Goal: Task Accomplishment & Management: Use online tool/utility

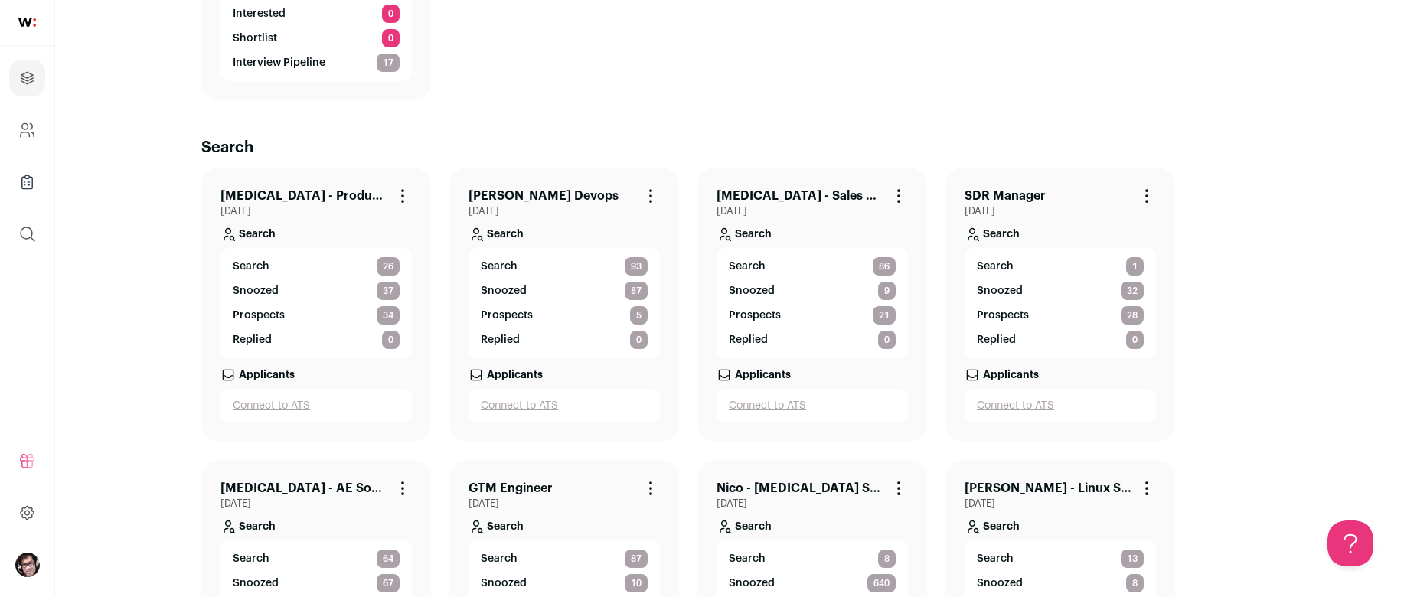
scroll to position [306, 0]
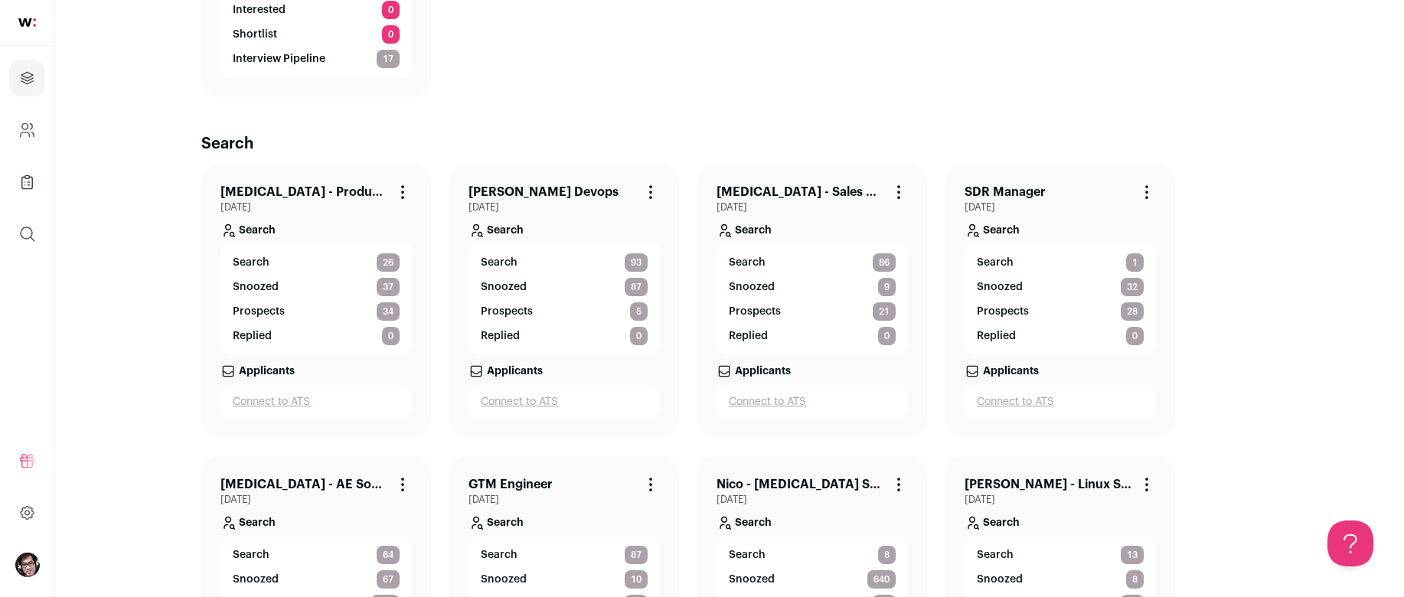
click at [538, 185] on link "[PERSON_NAME] Devops" at bounding box center [543, 192] width 150 height 18
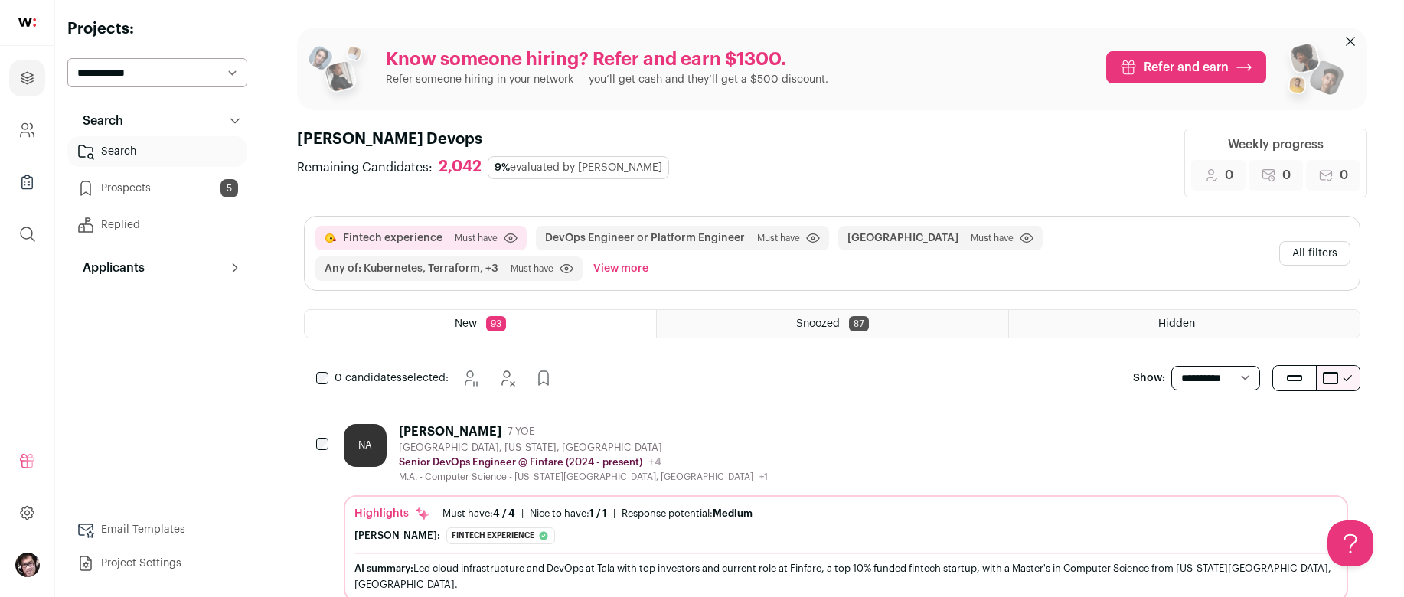
scroll to position [77, 0]
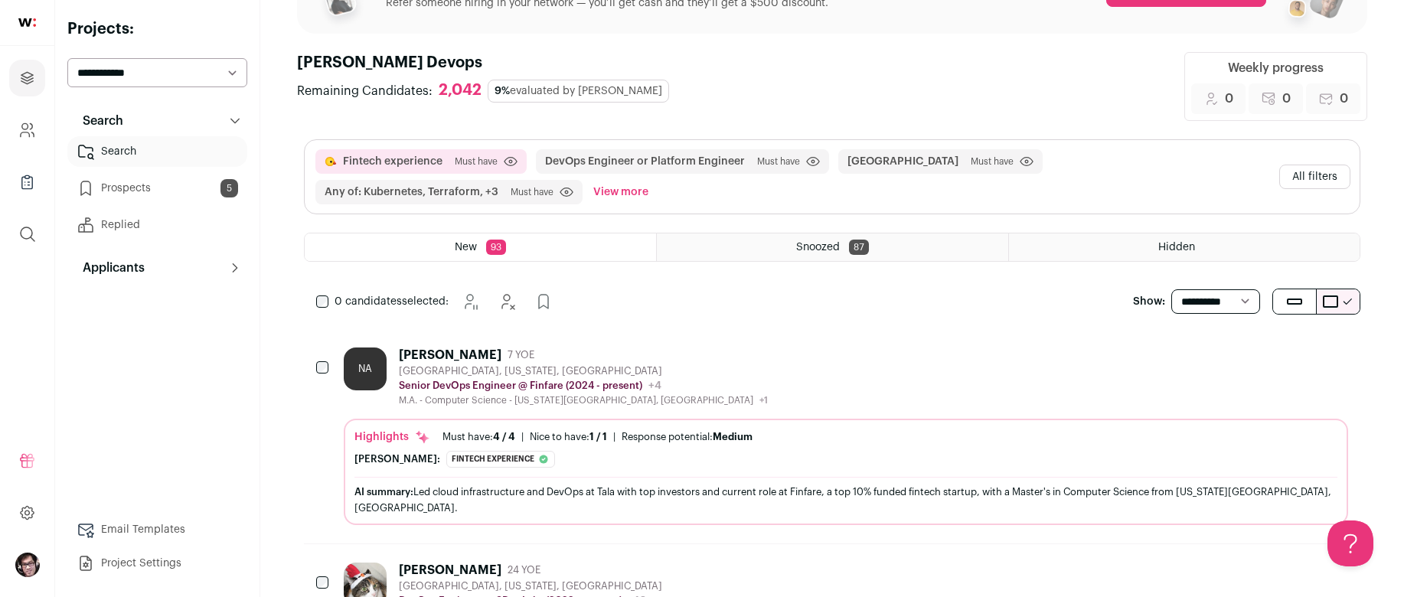
click at [917, 360] on div "NA [PERSON_NAME] 7 YOE [GEOGRAPHIC_DATA], [US_STATE], [GEOGRAPHIC_DATA] Senior …" at bounding box center [846, 377] width 1004 height 59
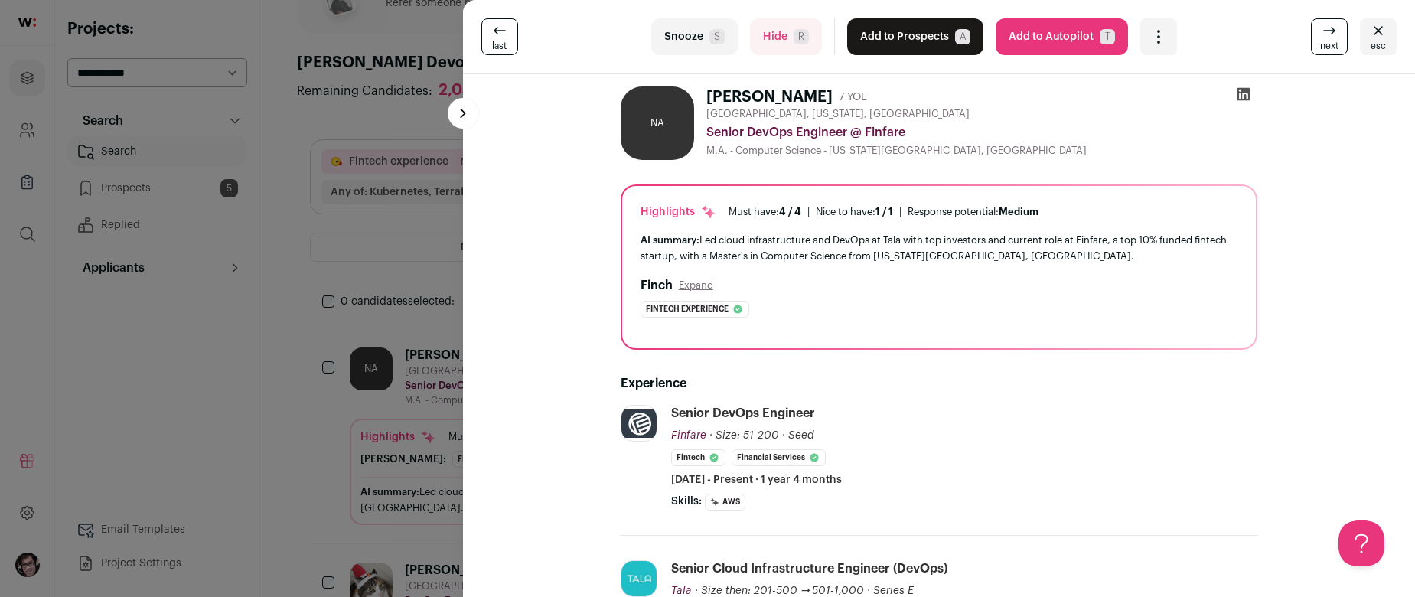
click at [341, 485] on div "last Snooze S Hide R Add to Prospects A Are you sure? [PERSON_NAME] is already …" at bounding box center [707, 298] width 1415 height 597
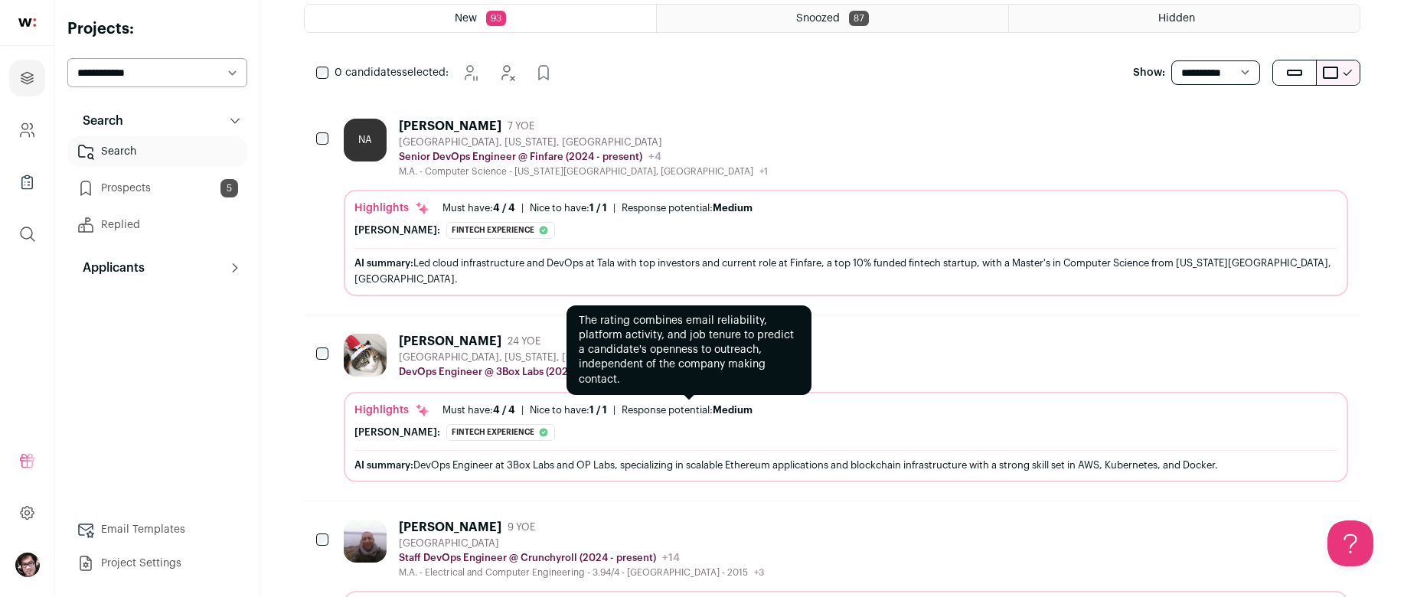
scroll to position [306, 0]
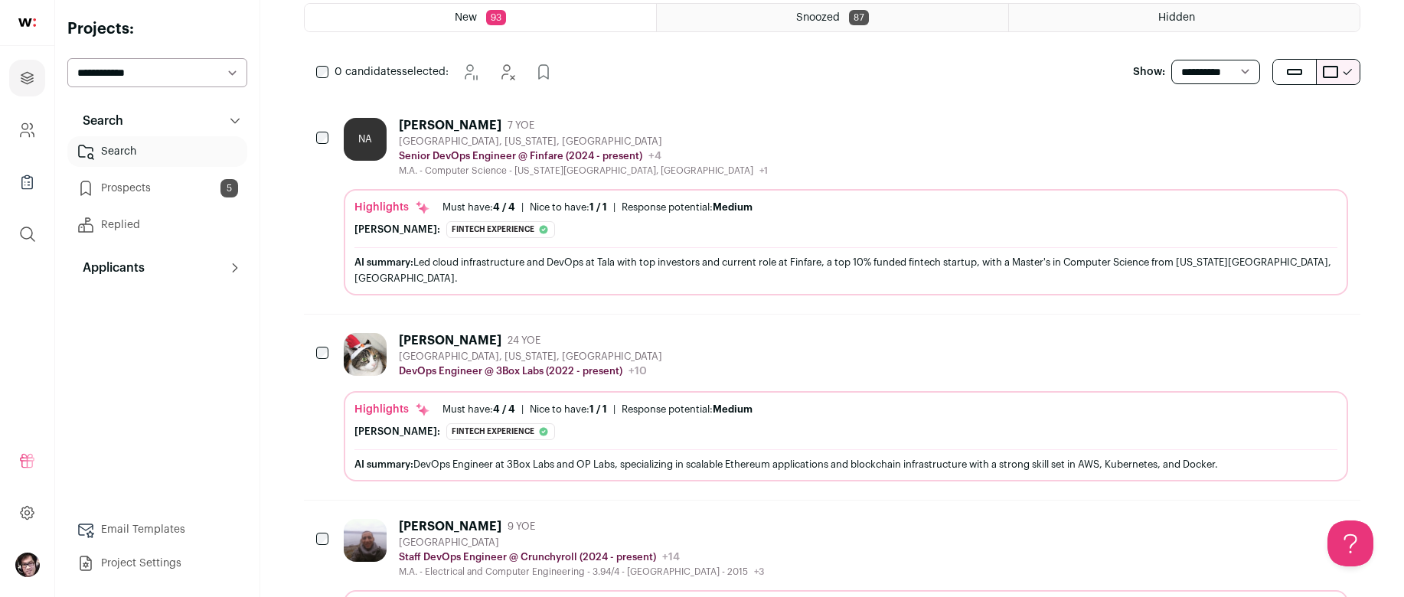
click at [886, 335] on div "[PERSON_NAME] 24 YOE [GEOGRAPHIC_DATA], [US_STATE], [GEOGRAPHIC_DATA] DevOps En…" at bounding box center [846, 356] width 1004 height 46
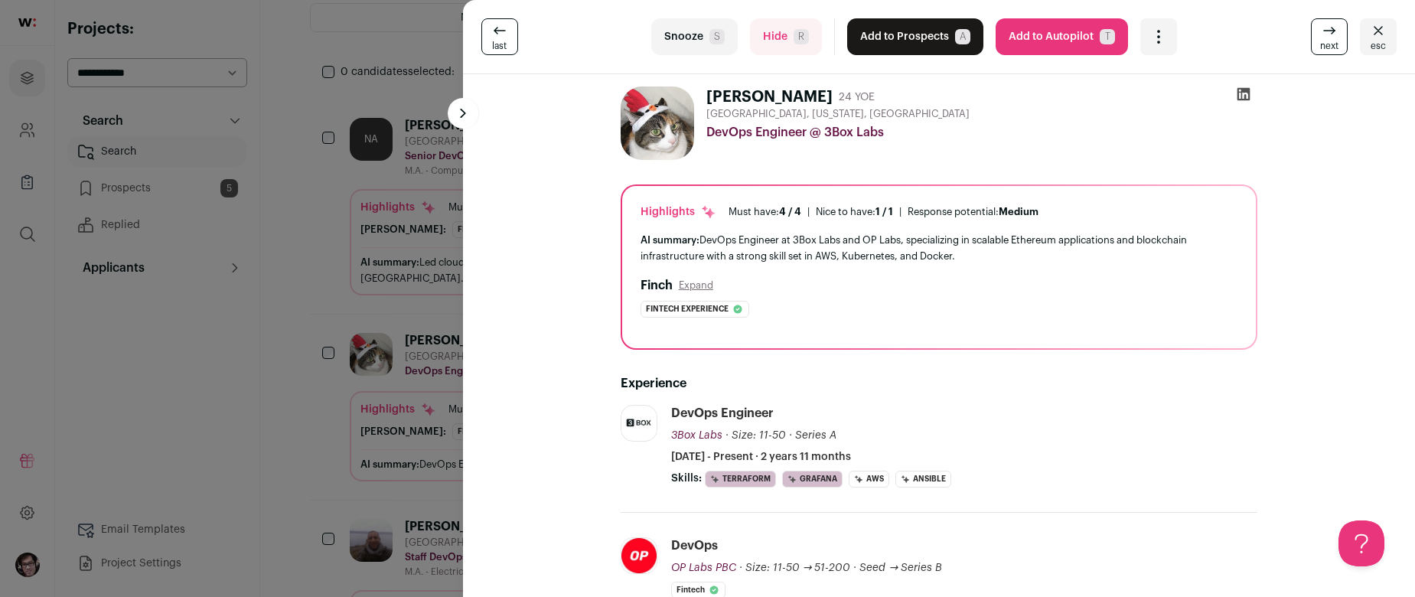
click at [271, 406] on div "last Snooze S Hide R Add to Prospects A Are you sure? [PERSON_NAME] is already …" at bounding box center [707, 298] width 1415 height 597
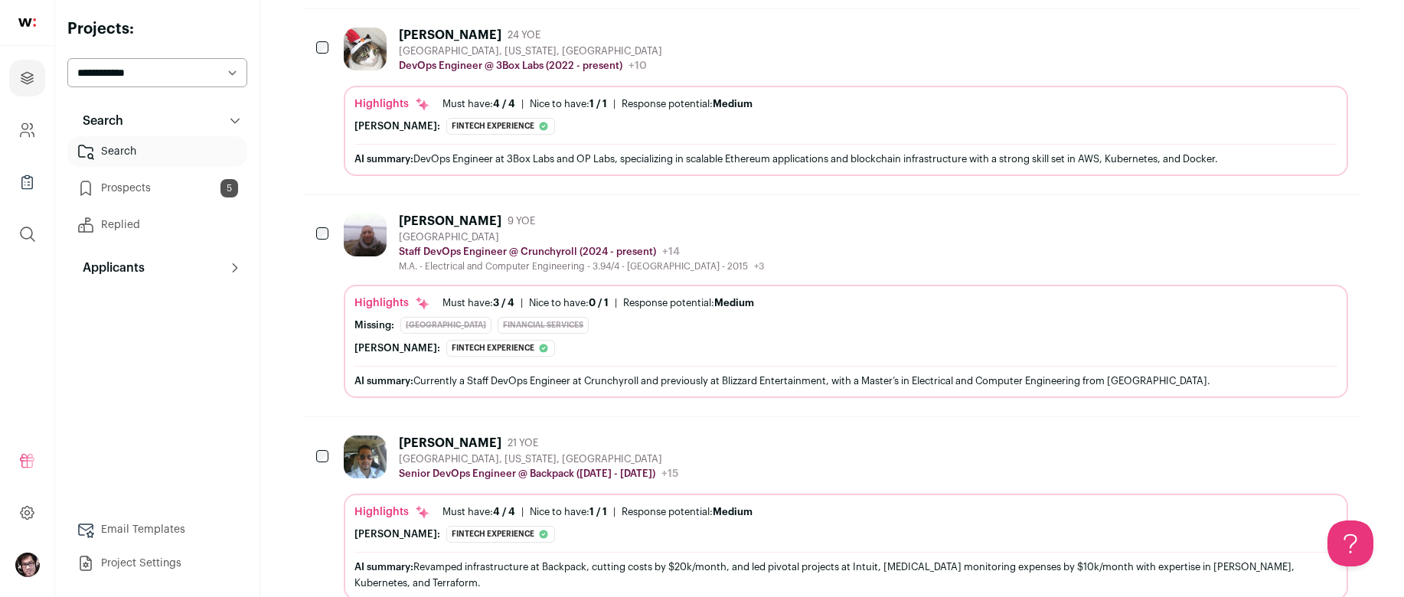
scroll to position [612, 0]
click at [874, 252] on div "[PERSON_NAME] 9 YOE [GEOGRAPHIC_DATA] Staff DevOps Engineer @ Crunchyroll (2024…" at bounding box center [846, 242] width 1004 height 59
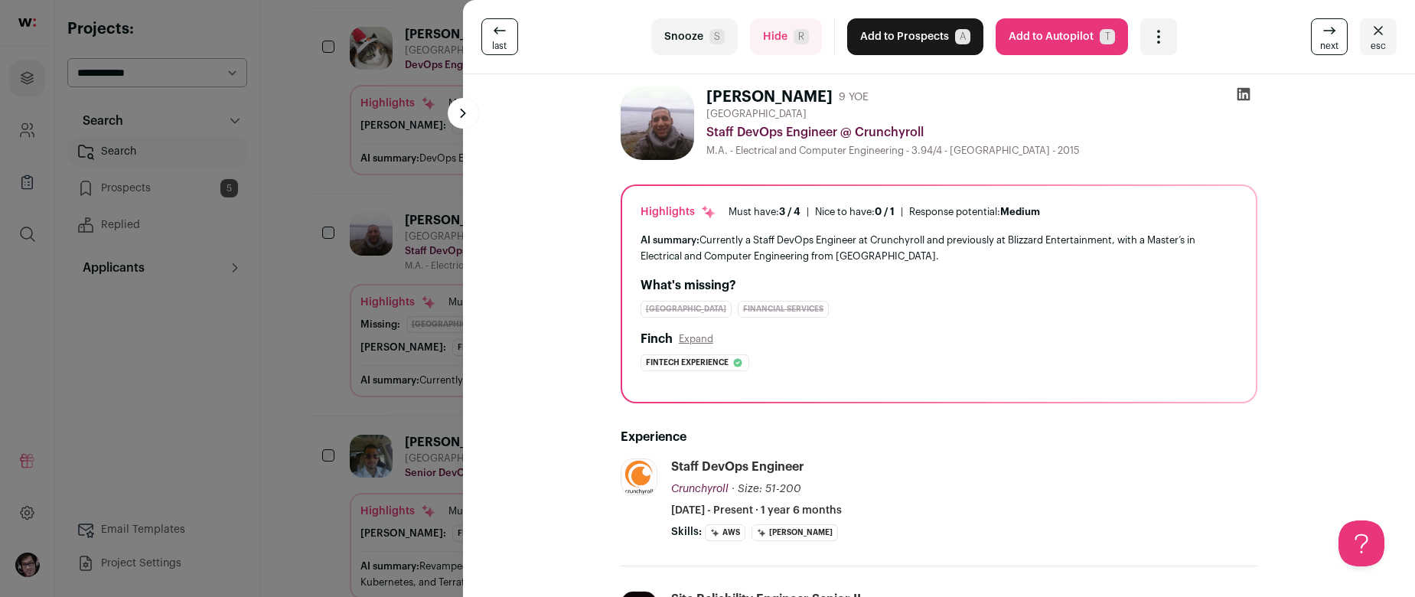
click at [219, 387] on div "last Snooze S Hide R Add to Prospects A Are you sure? [PERSON_NAME] is already …" at bounding box center [707, 298] width 1415 height 597
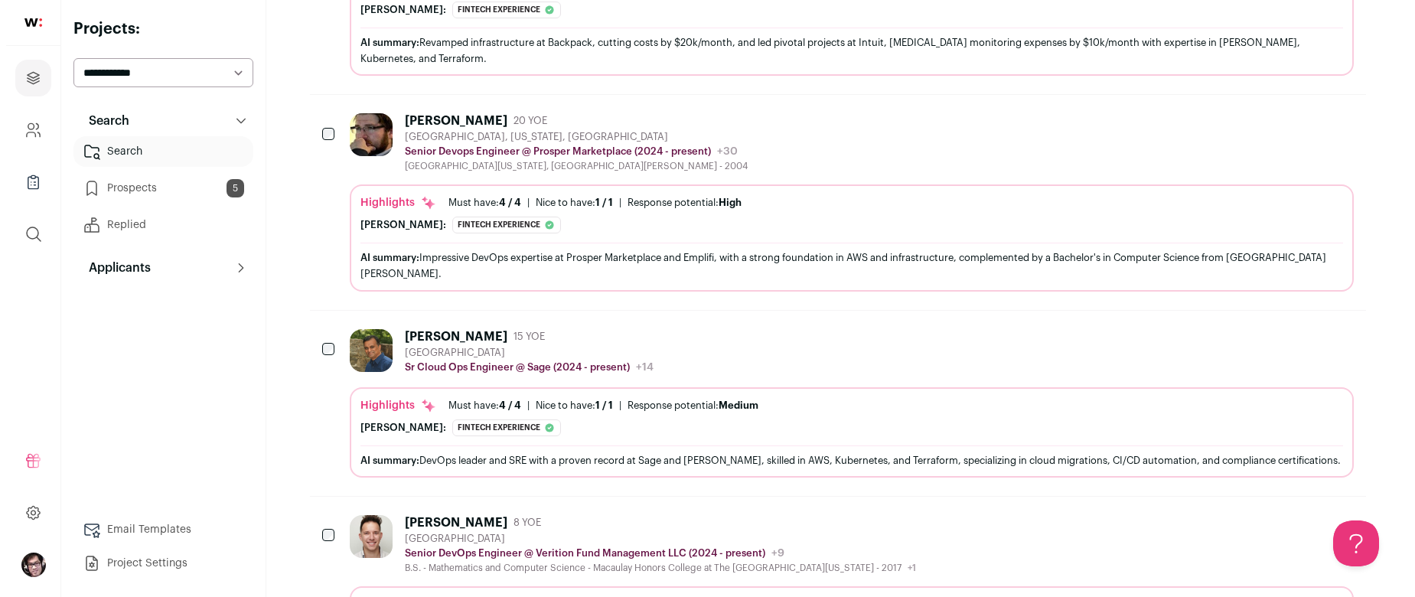
scroll to position [1148, 0]
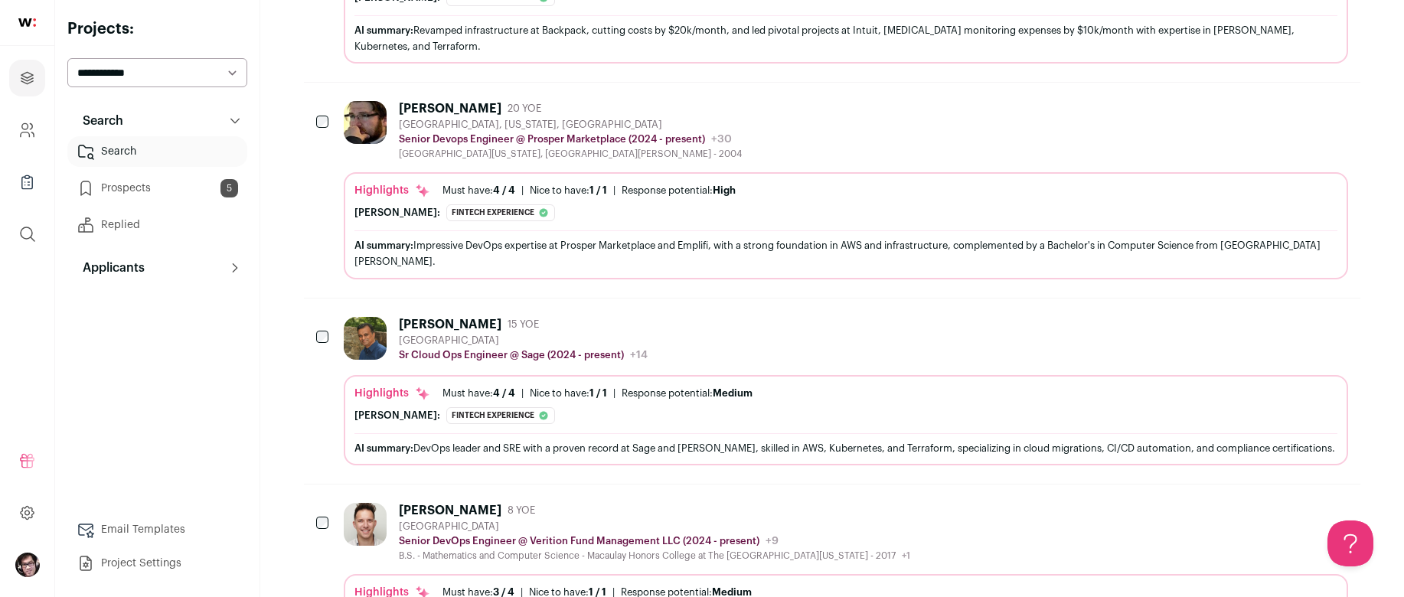
click at [843, 317] on div "[PERSON_NAME] 15 YOE [GEOGRAPHIC_DATA] Sr Cloud Ops Engineer @ Sage (2024 - pre…" at bounding box center [846, 340] width 1004 height 46
